Goal: Task Accomplishment & Management: Use online tool/utility

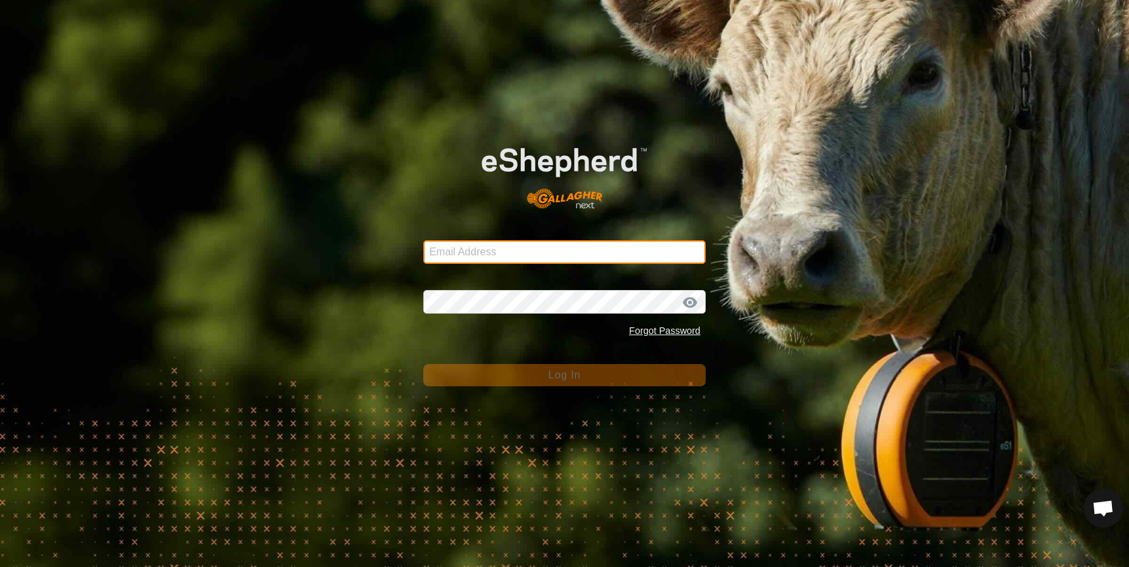
type input "denumsen@yahoo.com"
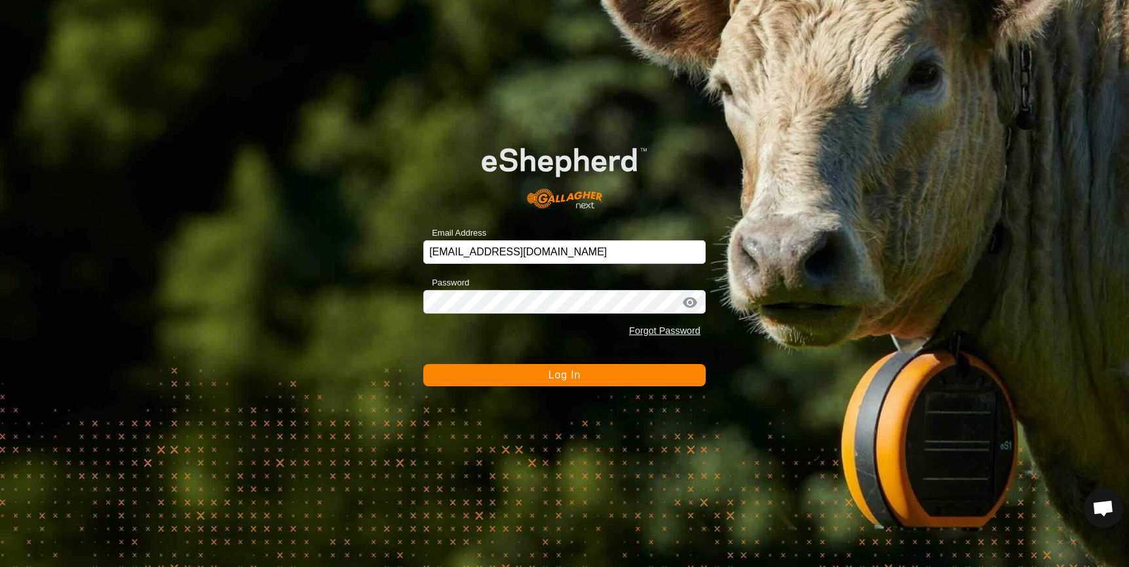
click at [688, 303] on div at bounding box center [690, 302] width 20 height 13
click at [603, 375] on button "Log In" at bounding box center [564, 375] width 282 height 22
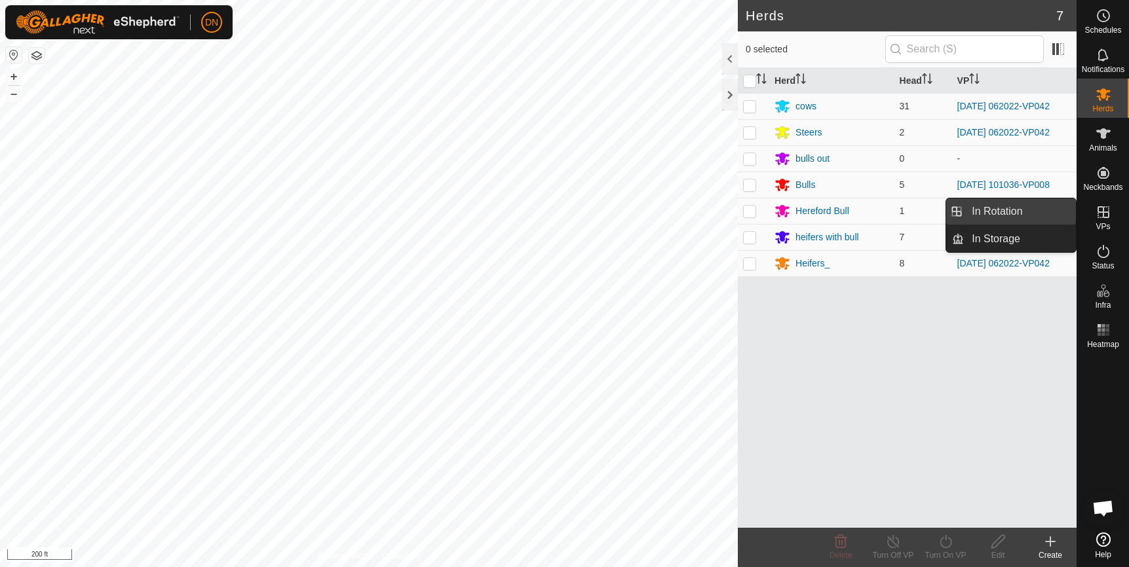
click at [1030, 210] on link "In Rotation" at bounding box center [1020, 211] width 112 height 26
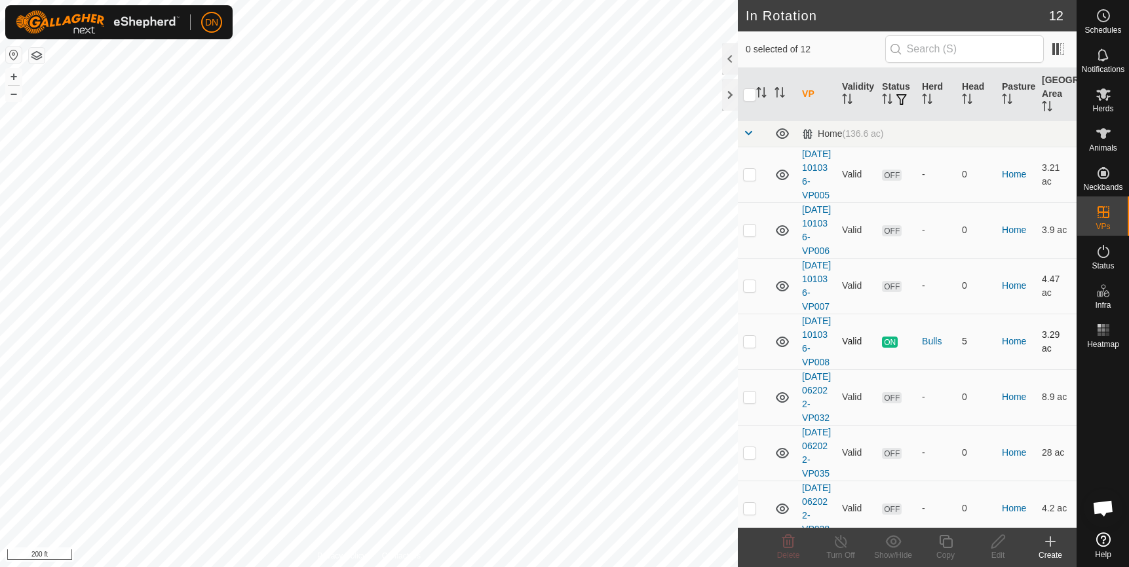
click at [749, 346] on p-checkbox at bounding box center [749, 341] width 13 height 10
checkbox input "true"
click at [946, 542] on icon at bounding box center [945, 542] width 16 height 16
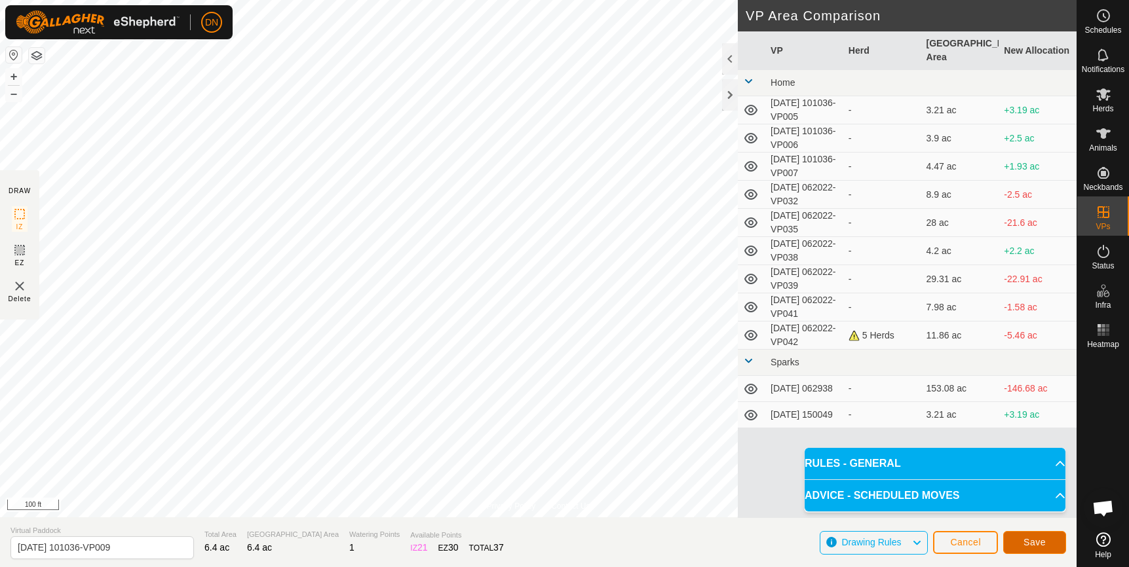
click at [1043, 540] on span "Save" at bounding box center [1034, 542] width 22 height 10
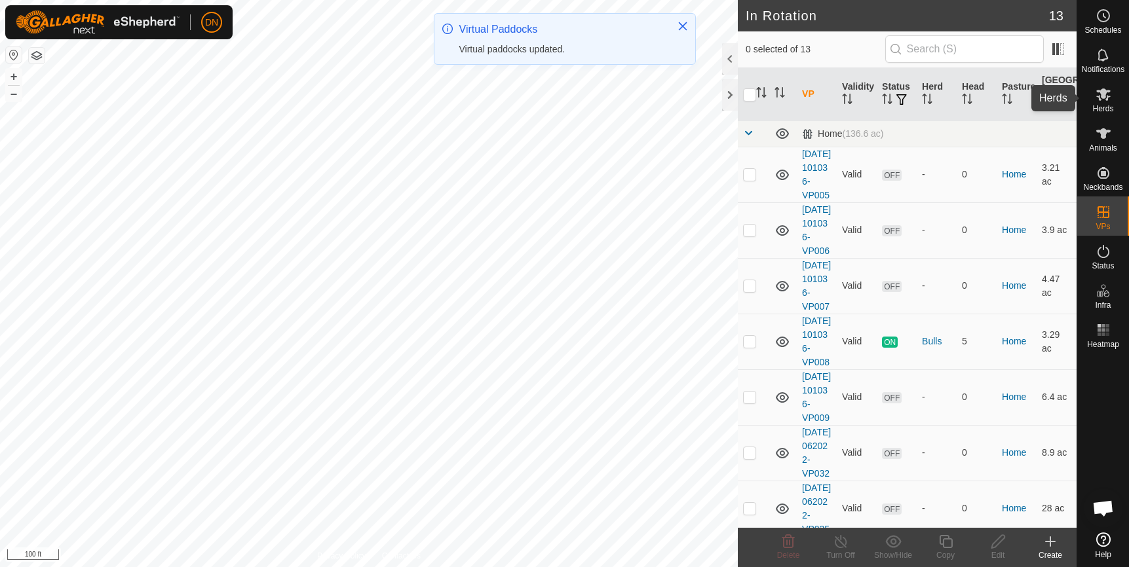
click at [1097, 99] on icon at bounding box center [1103, 94] width 16 height 16
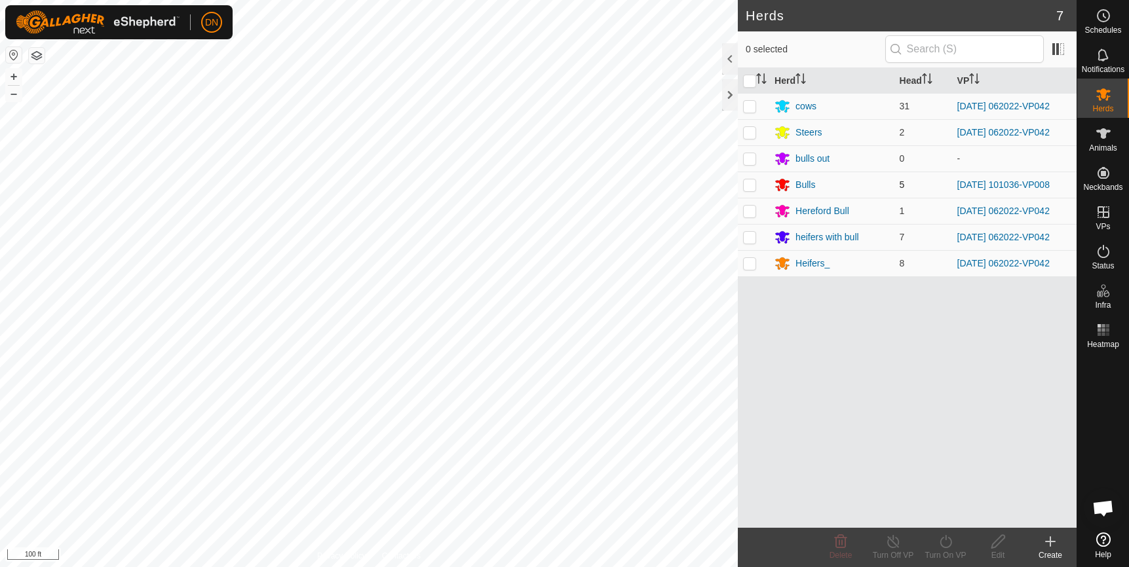
click at [745, 182] on p-checkbox at bounding box center [749, 184] width 13 height 10
checkbox input "true"
click at [942, 539] on icon at bounding box center [945, 541] width 12 height 13
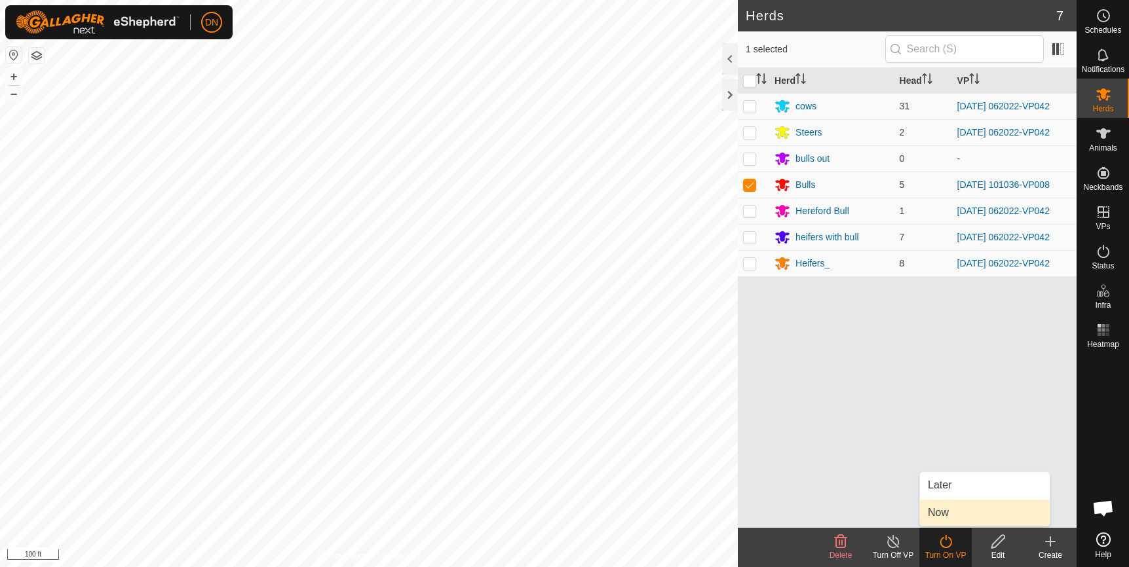
click at [948, 510] on link "Now" at bounding box center [985, 513] width 130 height 26
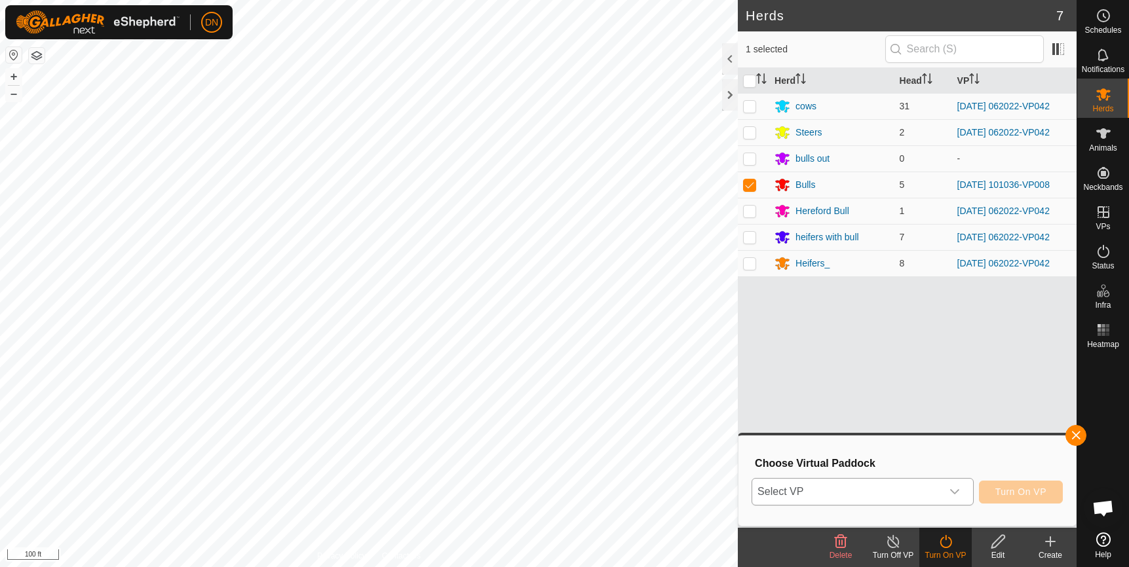
click at [956, 493] on icon "dropdown trigger" at bounding box center [954, 491] width 9 height 5
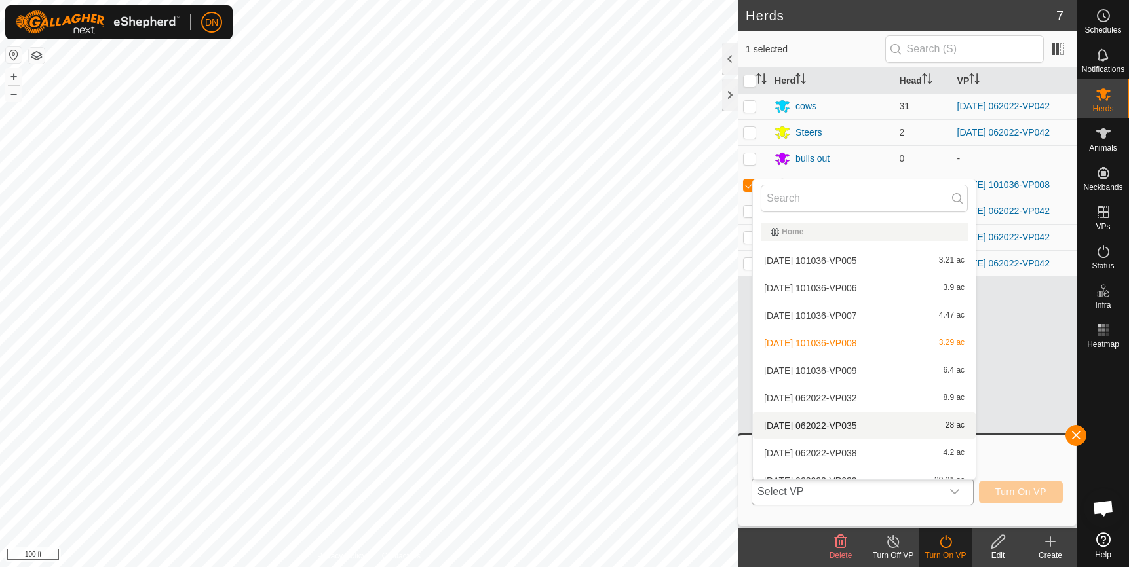
scroll to position [14, 0]
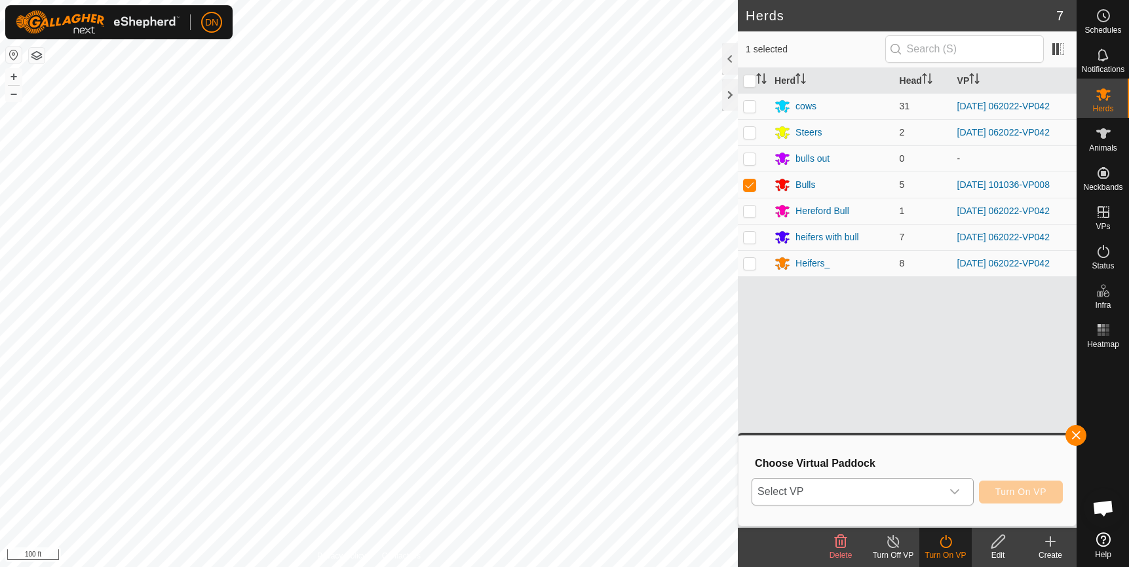
click at [954, 491] on icon "dropdown trigger" at bounding box center [954, 491] width 9 height 5
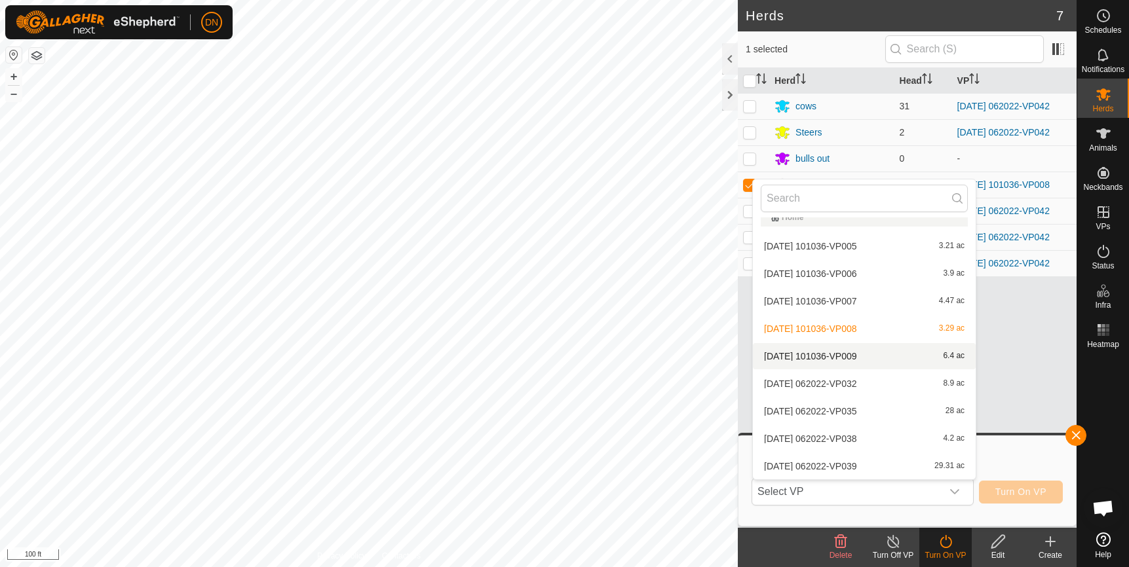
click at [895, 350] on li "[DATE] 101036-VP009 6.4 ac" at bounding box center [864, 356] width 223 height 26
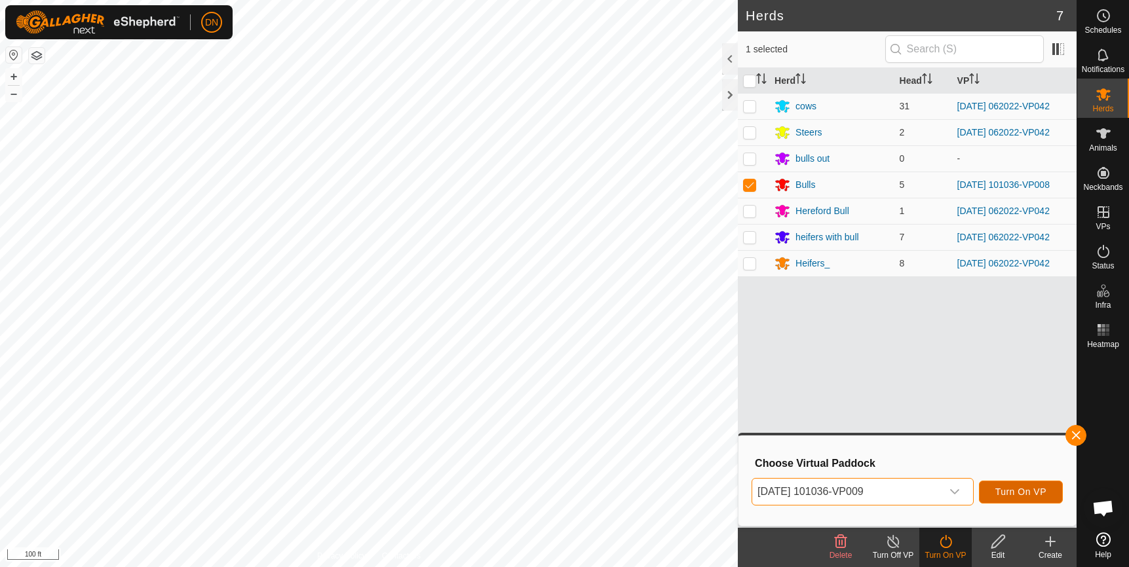
click at [1009, 491] on span "Turn On VP" at bounding box center [1020, 492] width 51 height 10
